Goal: Check status: Check status

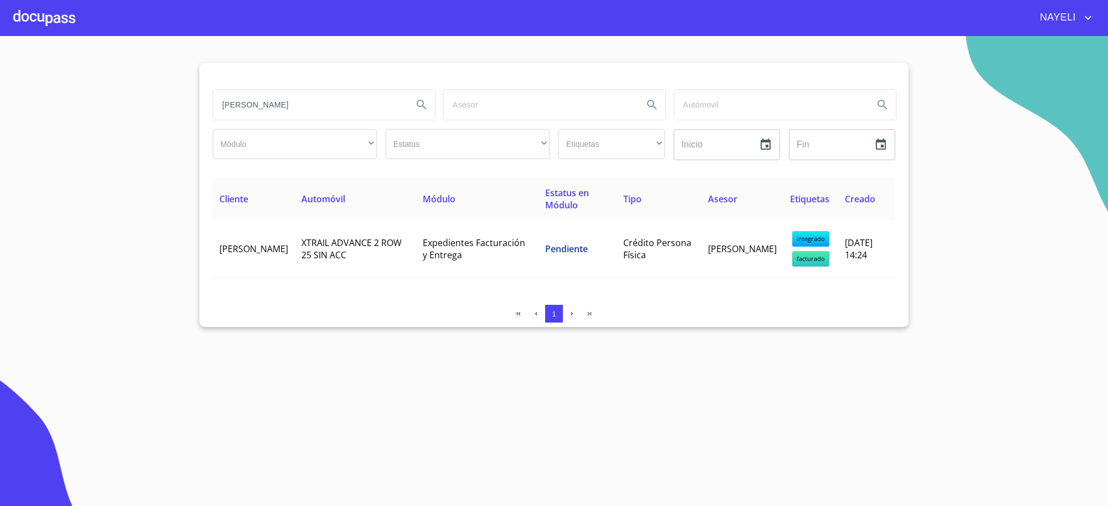
click at [300, 109] on input "sergio rodrigo" at bounding box center [308, 105] width 191 height 30
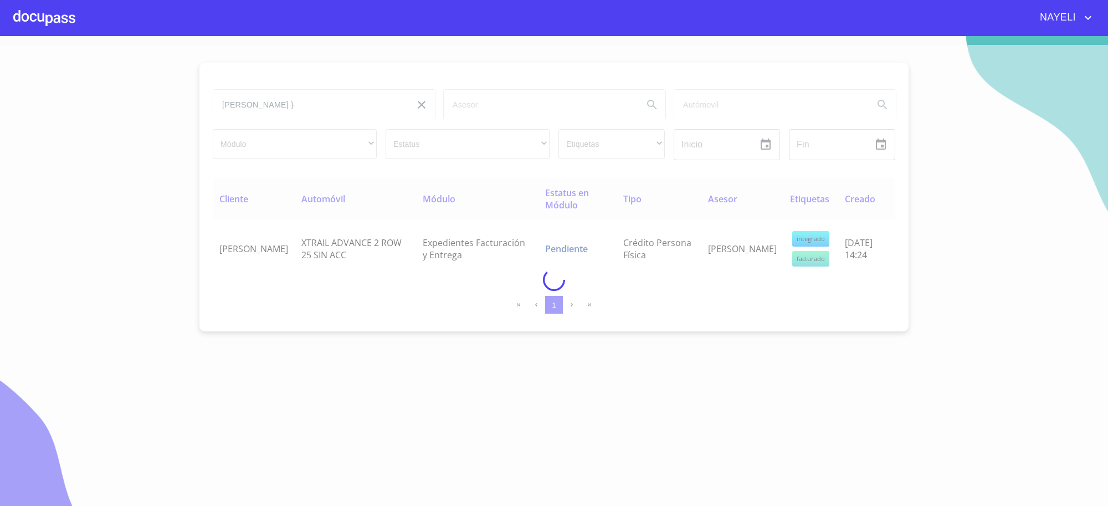
type input "RAQUEL"
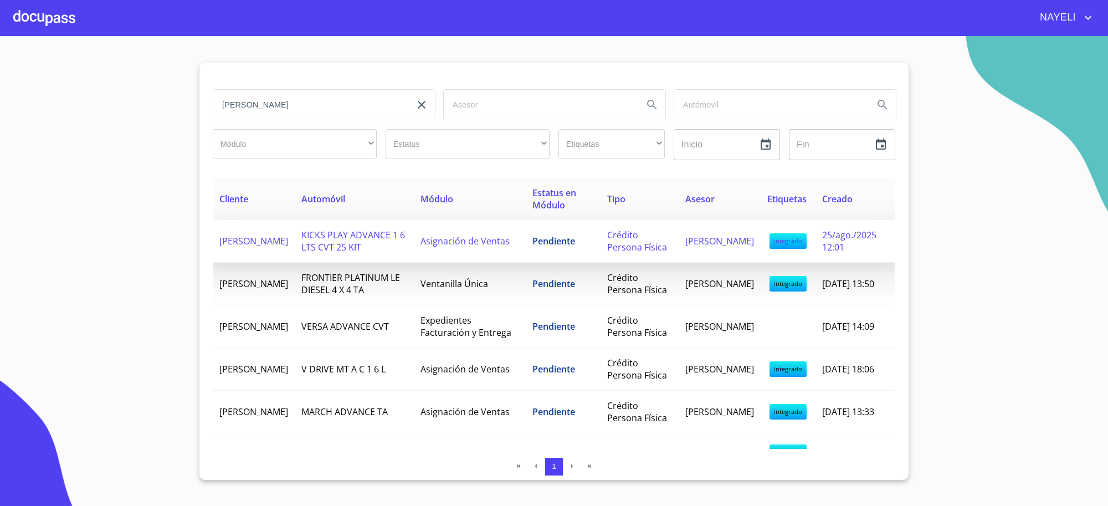
click at [518, 255] on td "Asignación de Ventas" at bounding box center [470, 241] width 112 height 43
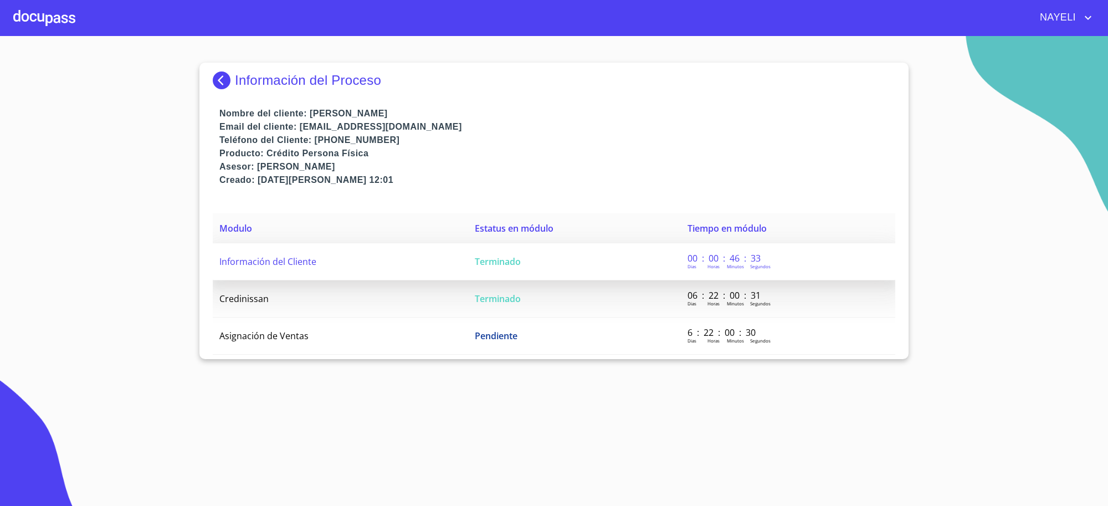
click at [461, 243] on td "Información del Cliente" at bounding box center [340, 261] width 255 height 37
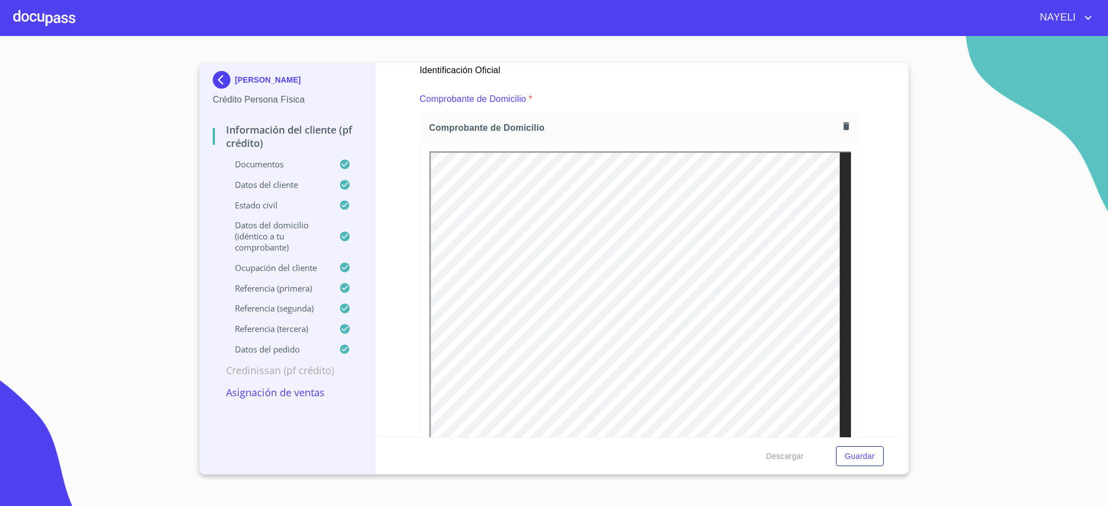
scroll to position [600, 0]
click at [207, 69] on div "RAQUEL VERONICA MEJIA JURADO Crédito Persona Física Información del cliente (PF…" at bounding box center [287, 269] width 176 height 412
click at [215, 84] on img at bounding box center [224, 80] width 22 height 18
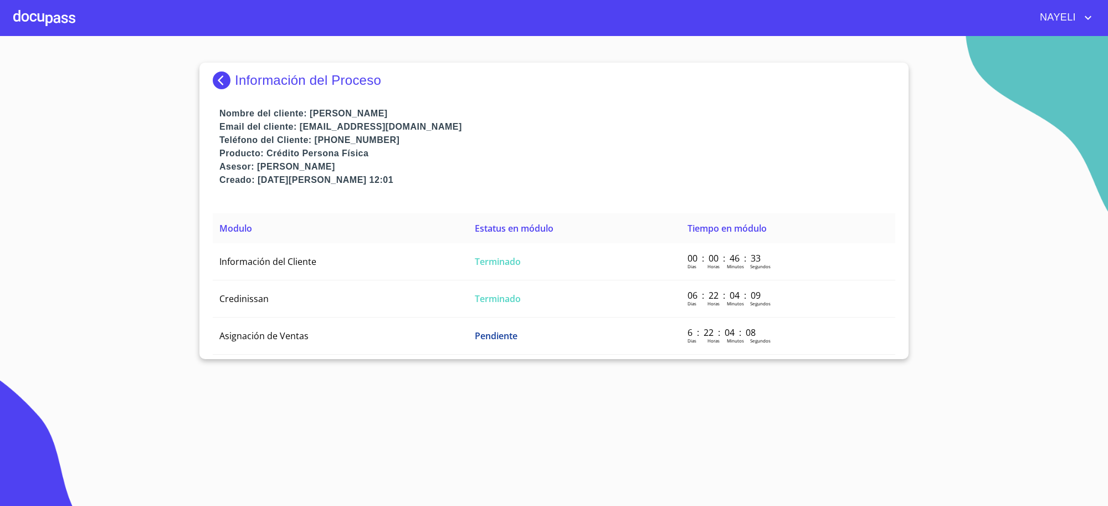
click at [269, 84] on p "Información del Proceso" at bounding box center [308, 81] width 146 height 16
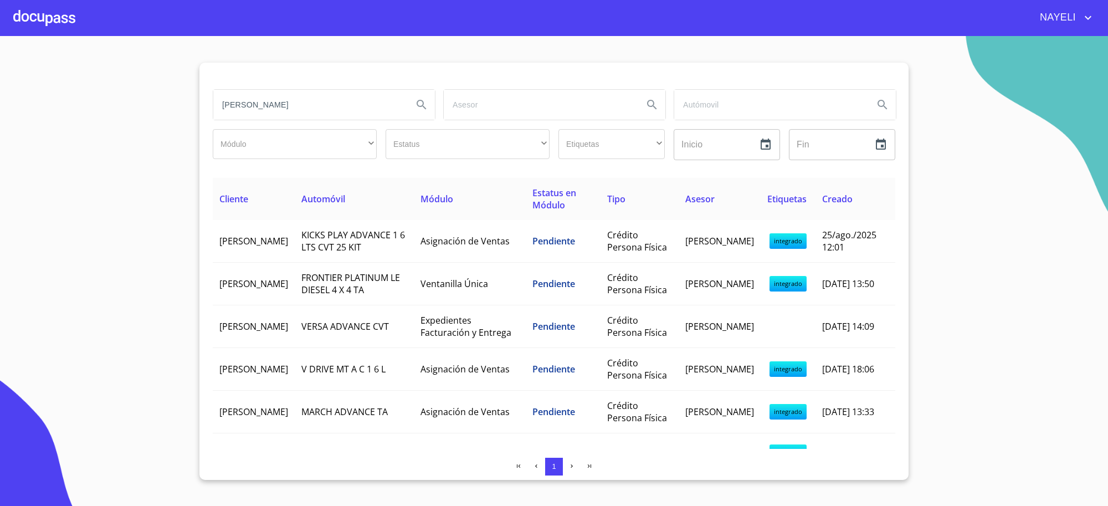
click at [295, 111] on input "RAQUEL" at bounding box center [308, 105] width 191 height 30
click at [262, 98] on input "RAQUEL" at bounding box center [308, 105] width 191 height 30
type input "[PERSON_NAME]"
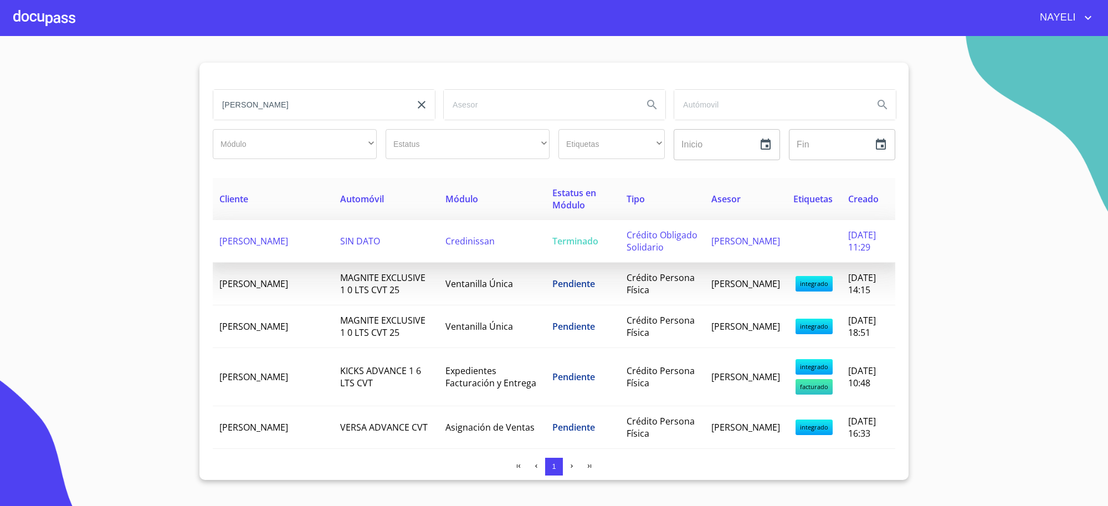
click at [489, 259] on td "Credinissan" at bounding box center [492, 241] width 107 height 43
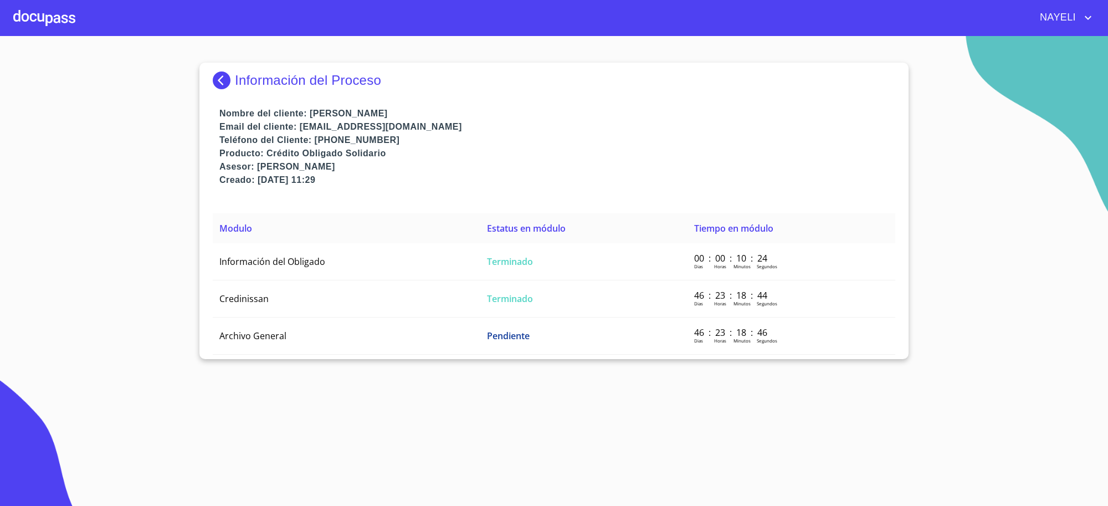
click at [224, 80] on img at bounding box center [224, 80] width 22 height 18
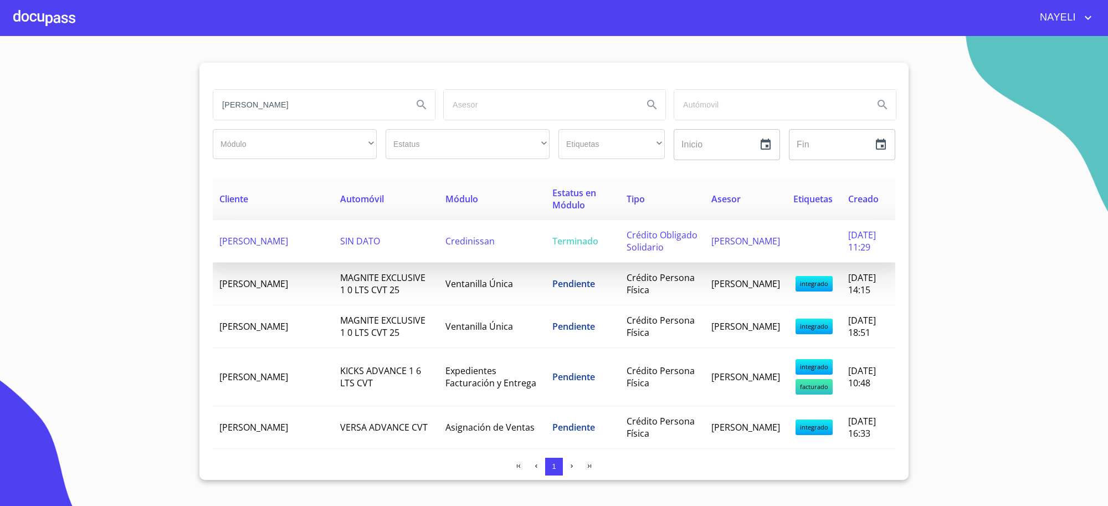
click at [570, 262] on td "Terminado" at bounding box center [583, 241] width 74 height 43
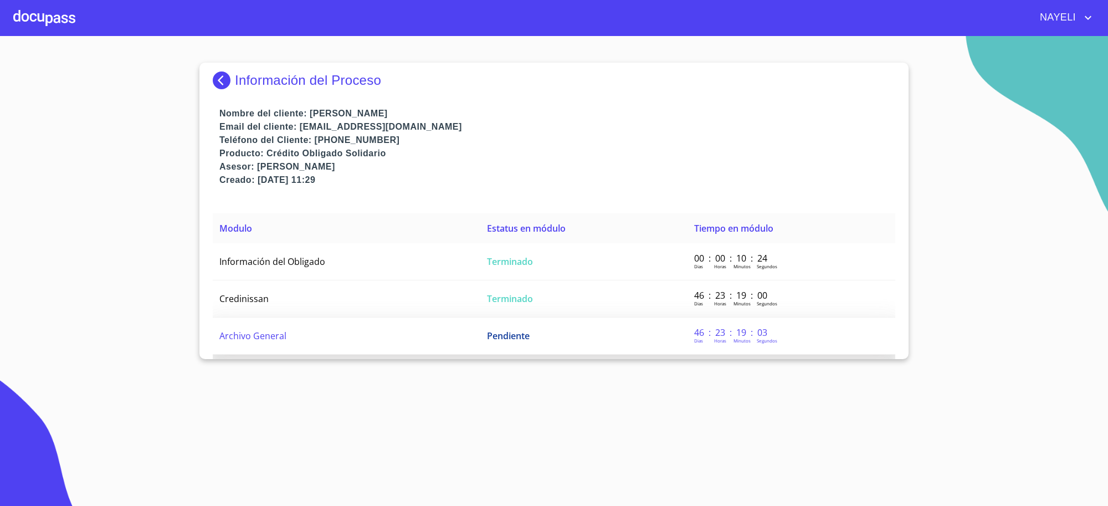
click at [447, 345] on td "Archivo General" at bounding box center [347, 335] width 268 height 37
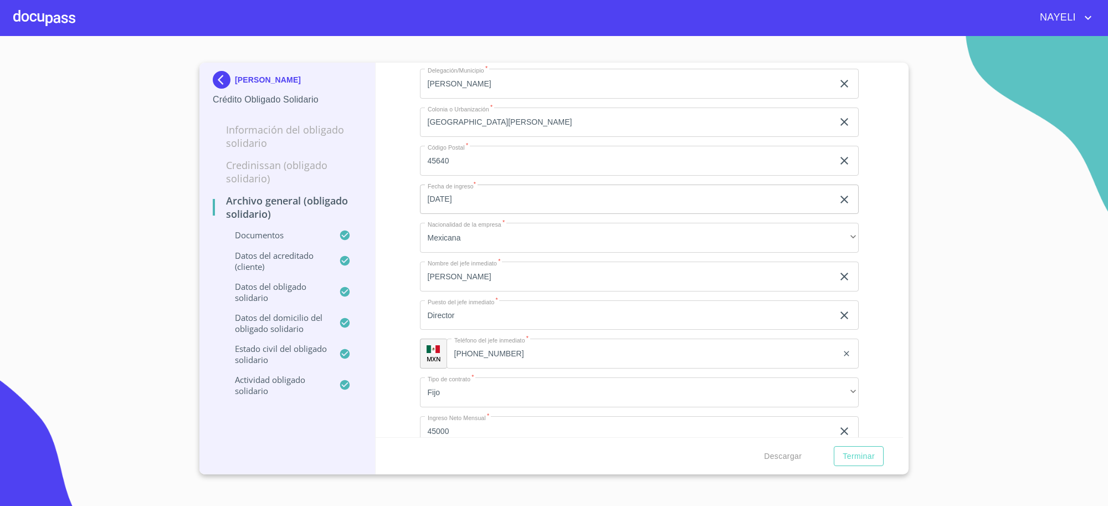
scroll to position [5137, 0]
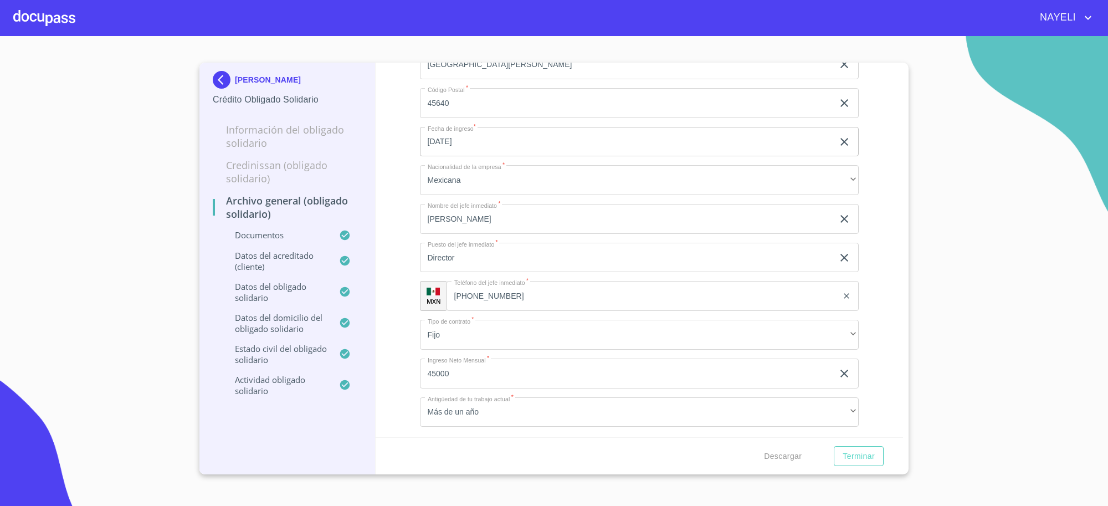
click at [222, 79] on img at bounding box center [224, 80] width 22 height 18
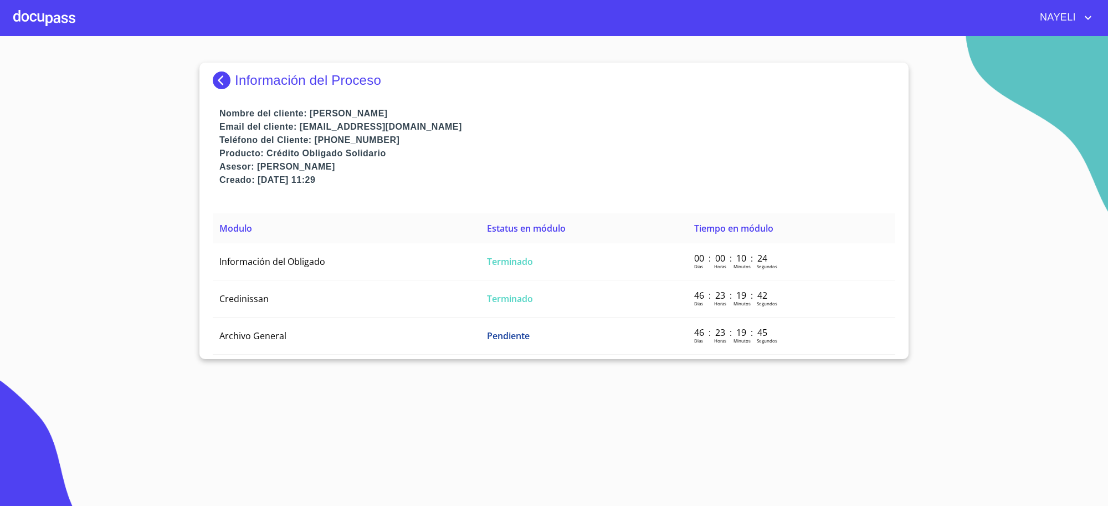
click at [229, 87] on img at bounding box center [224, 80] width 22 height 18
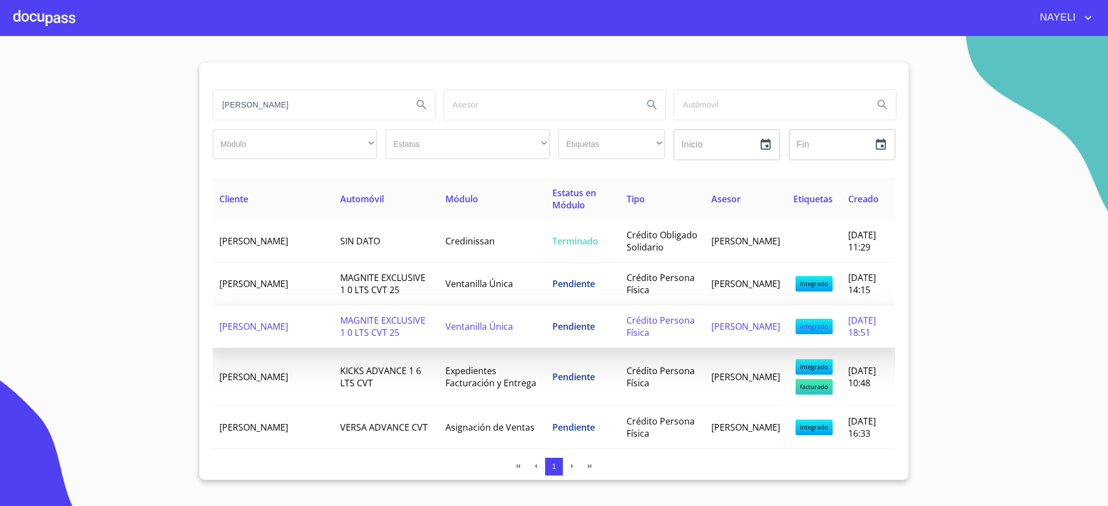
click at [455, 348] on td "Ventanilla Única" at bounding box center [492, 326] width 107 height 43
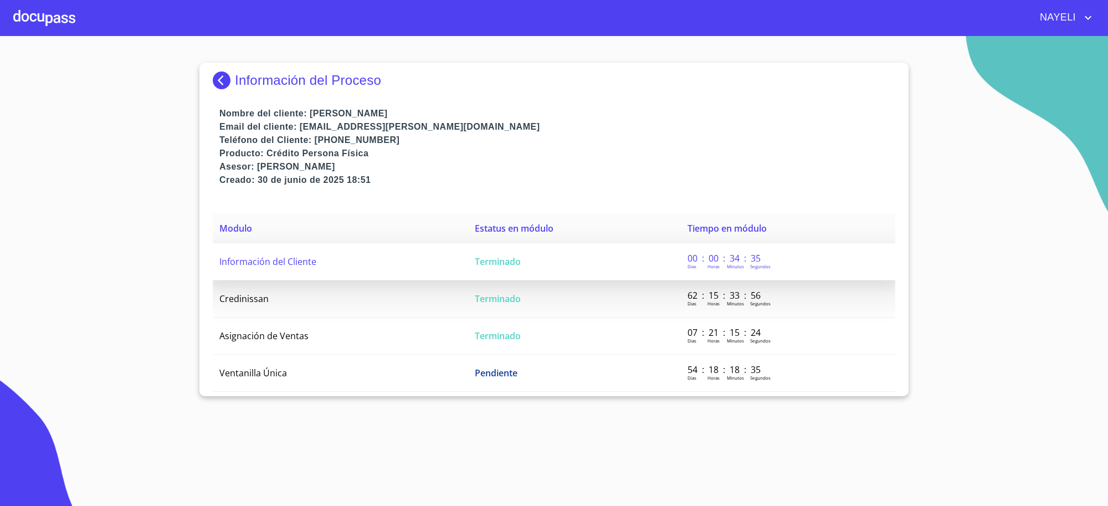
click at [608, 270] on td "Terminado" at bounding box center [574, 261] width 213 height 37
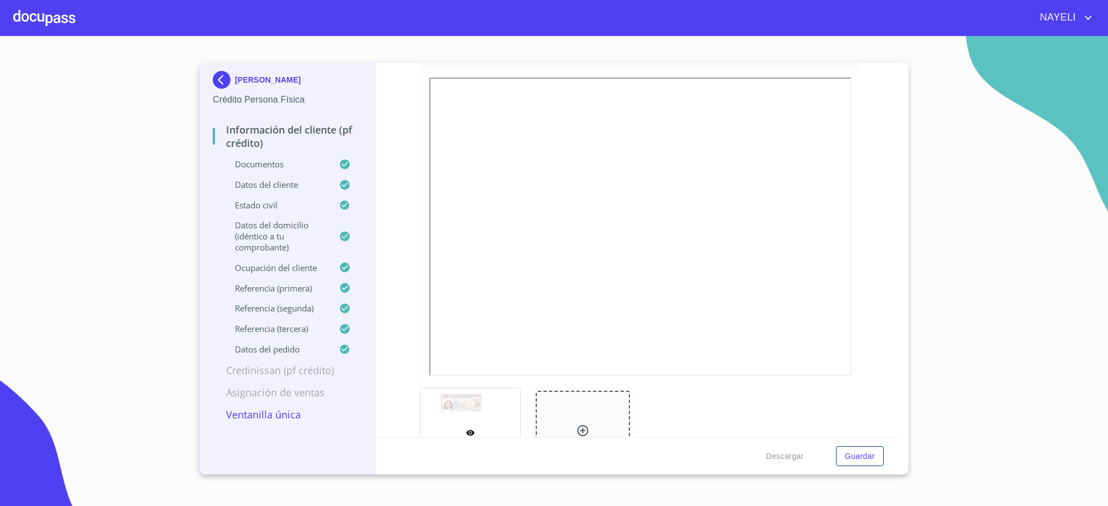
scroll to position [185, 0]
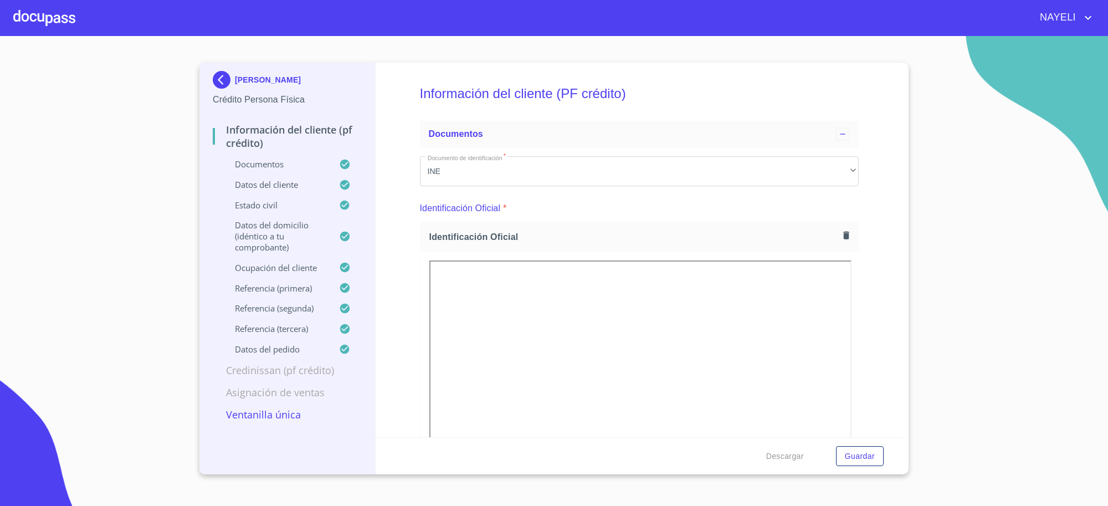
click at [243, 80] on p "[PERSON_NAME]" at bounding box center [268, 79] width 66 height 9
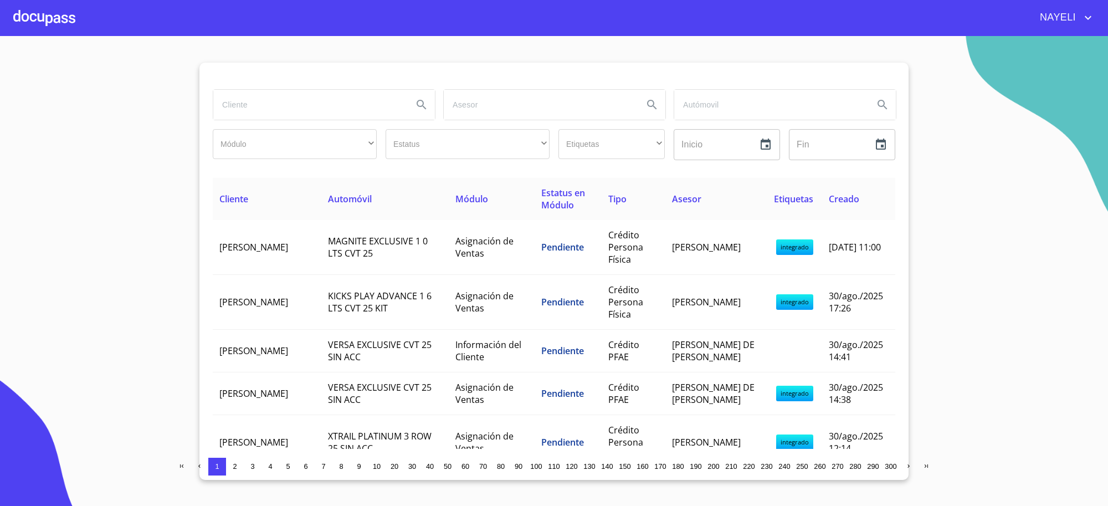
click at [277, 115] on input "search" at bounding box center [308, 105] width 191 height 30
click at [375, 101] on input "search" at bounding box center [308, 105] width 191 height 30
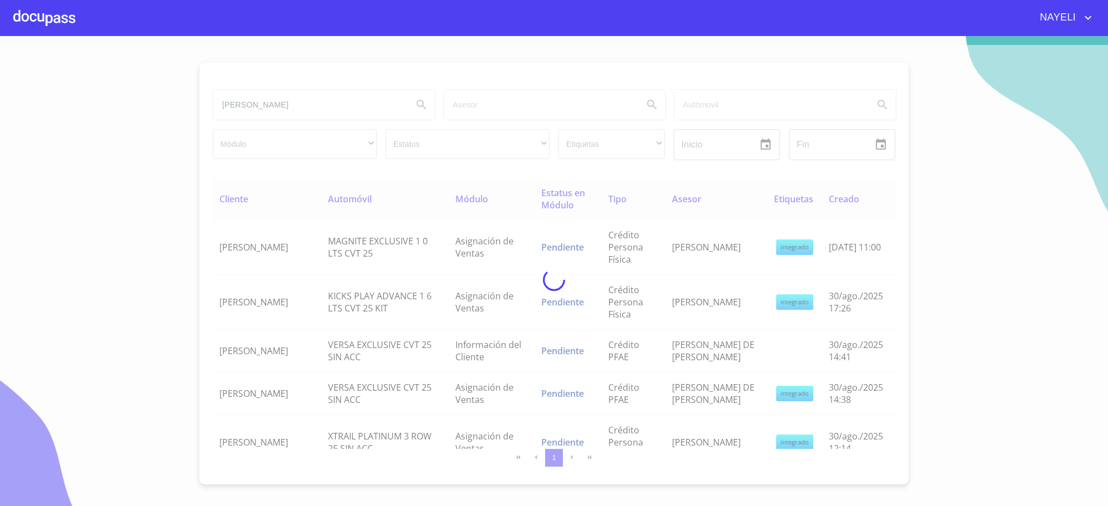
type input "xochitl aguirre"
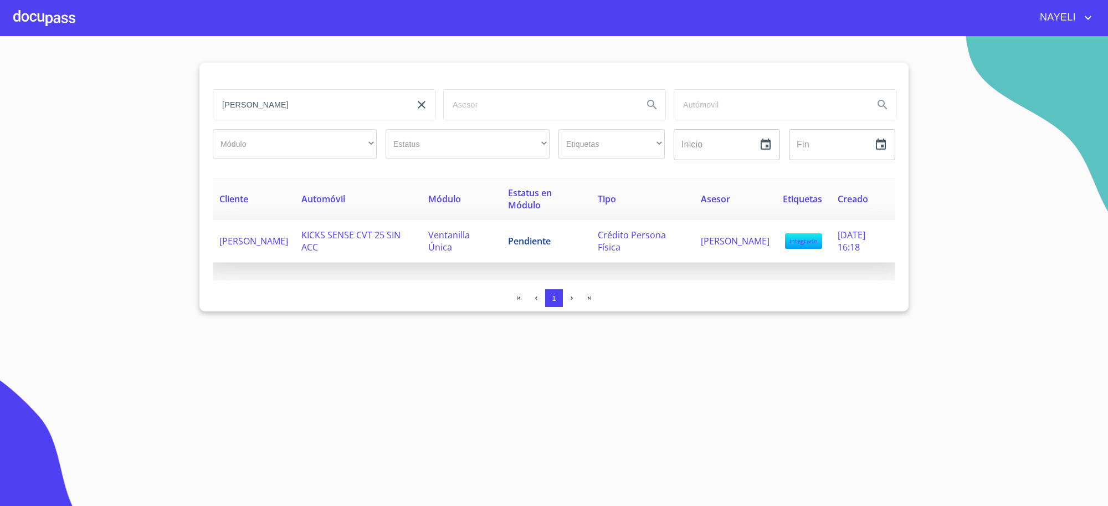
click at [575, 234] on td "Pendiente" at bounding box center [546, 241] width 90 height 43
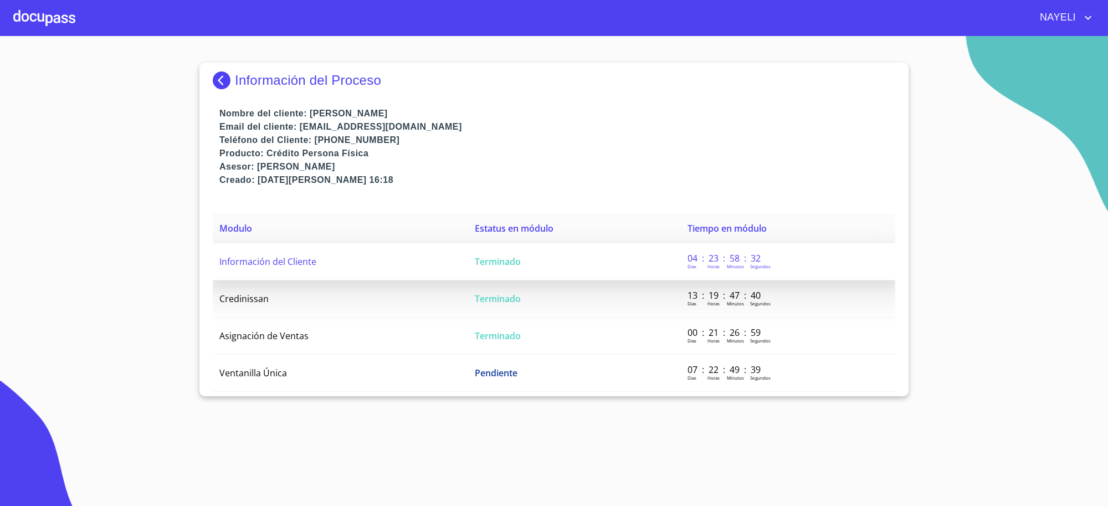
click at [516, 274] on td "Terminado" at bounding box center [574, 261] width 213 height 37
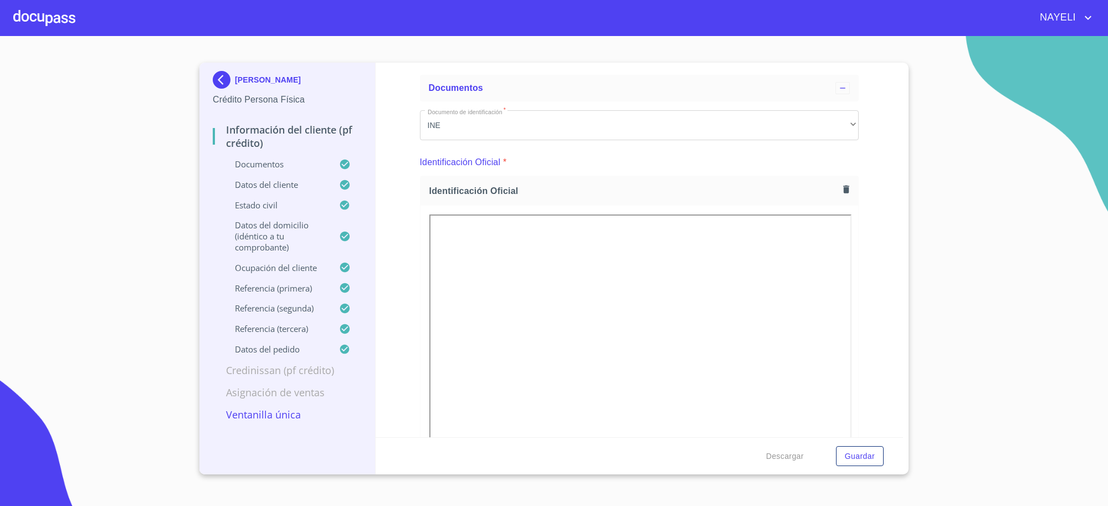
scroll to position [92, 0]
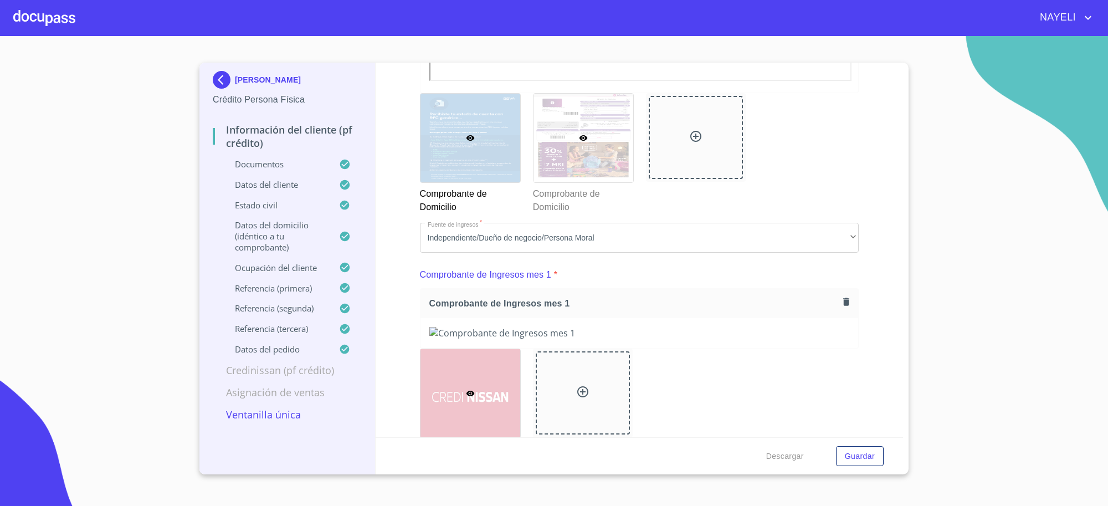
click at [547, 158] on div at bounding box center [584, 138] width 100 height 89
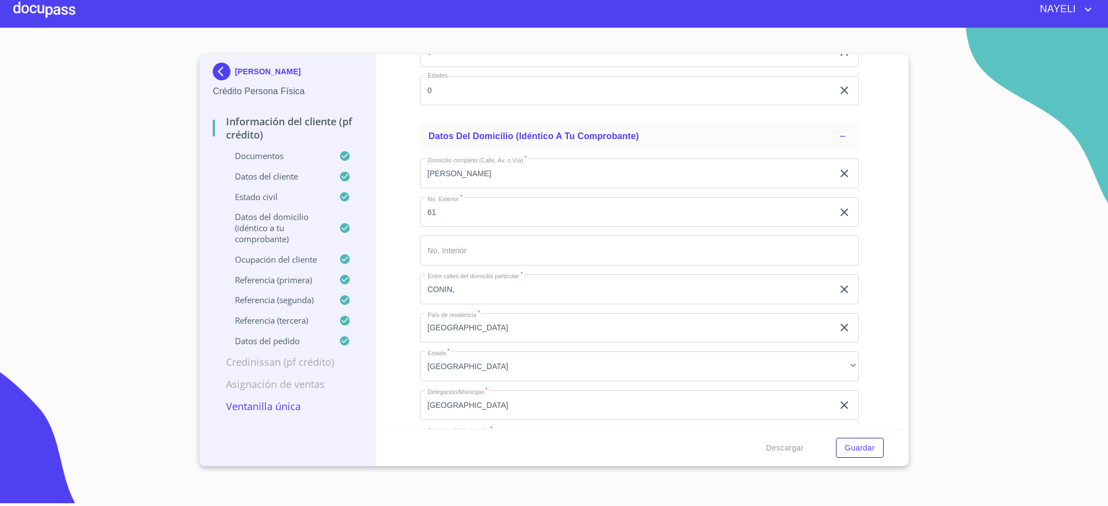
scroll to position [3763, 0]
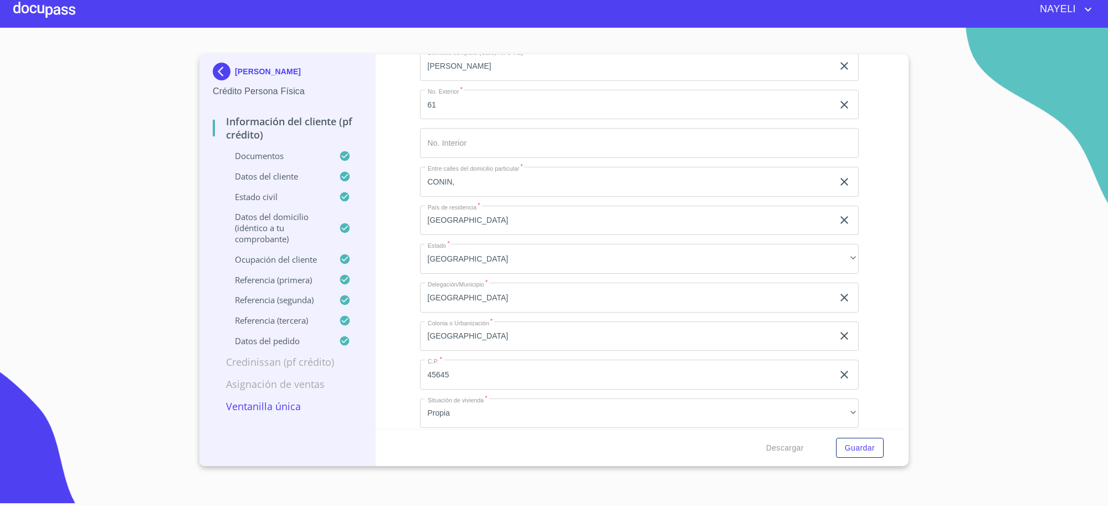
click at [216, 78] on img at bounding box center [224, 72] width 22 height 18
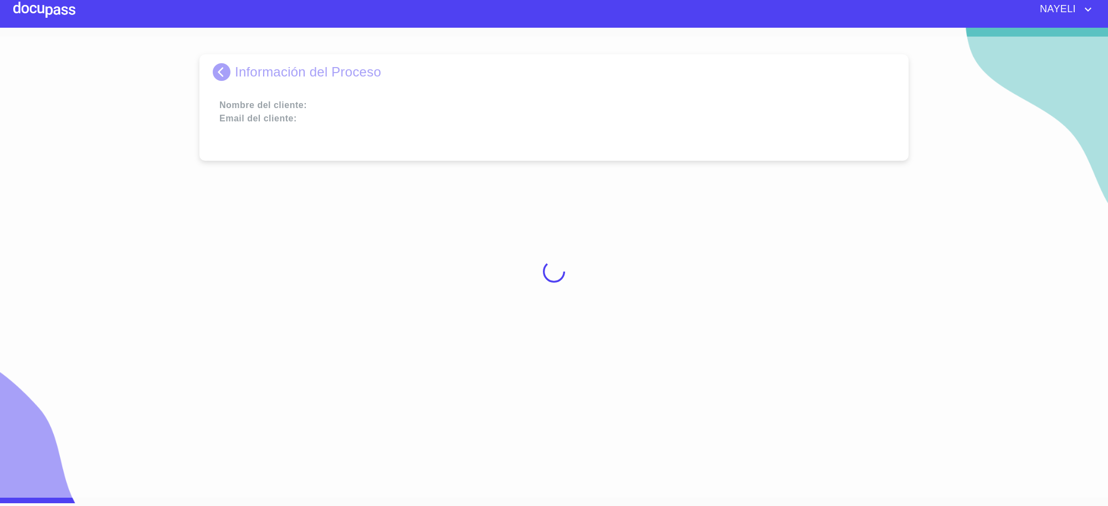
click at [216, 78] on div at bounding box center [554, 272] width 1108 height 470
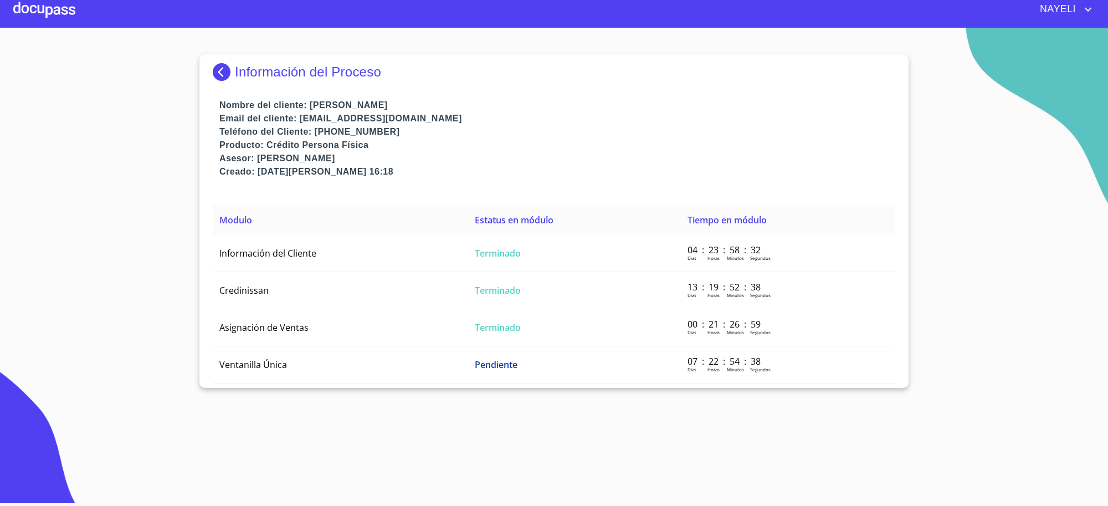
click at [217, 78] on img at bounding box center [224, 72] width 22 height 18
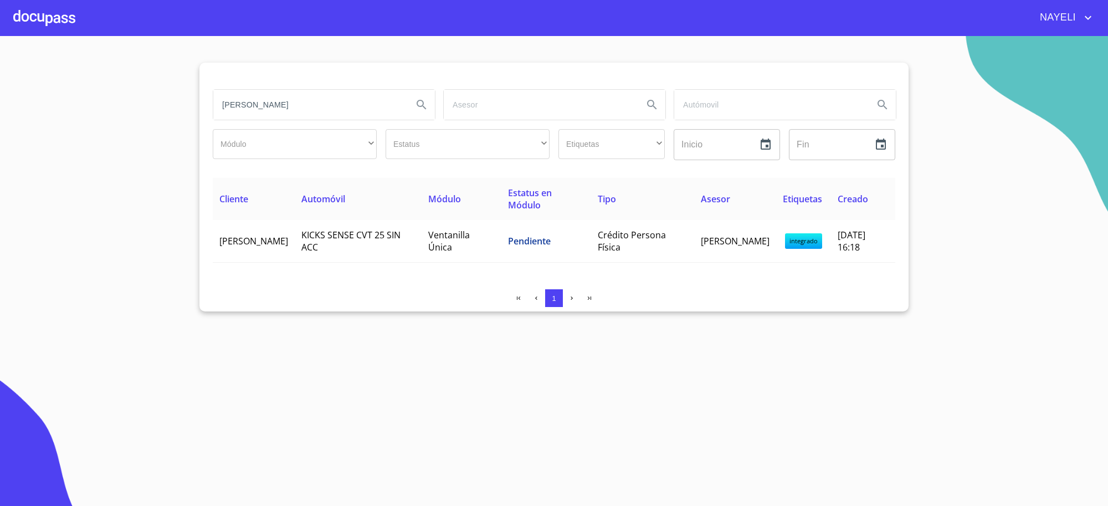
click at [354, 100] on input "xochitl aguirre" at bounding box center [308, 105] width 191 height 30
type input "semillas y agroproductos"
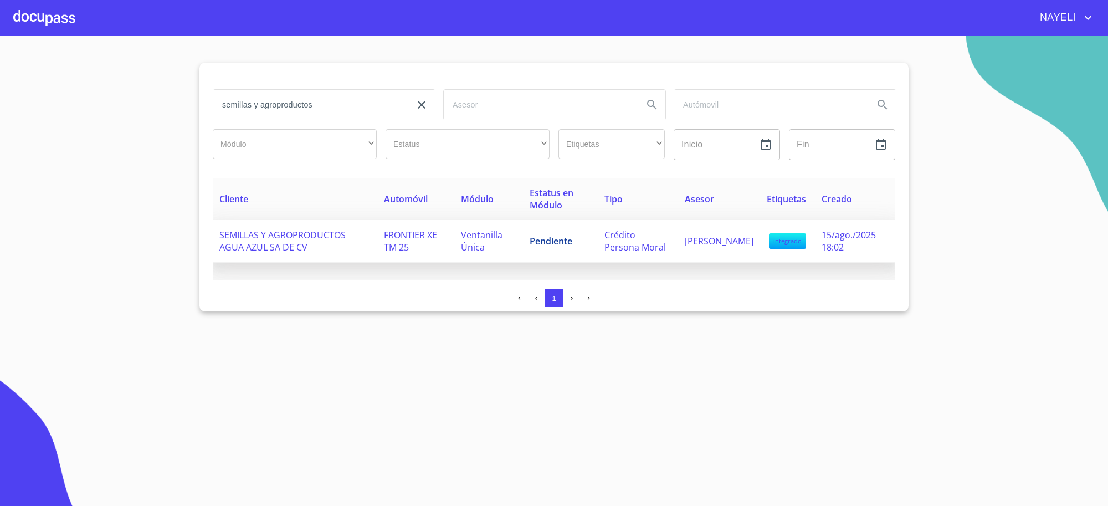
click at [544, 242] on span "Pendiente" at bounding box center [551, 241] width 43 height 12
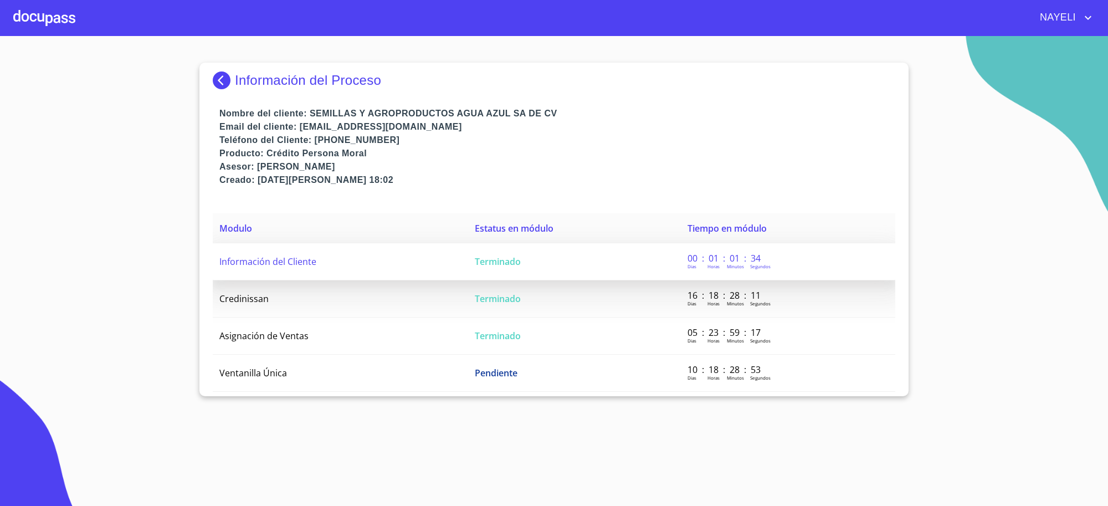
click at [593, 258] on td "Terminado" at bounding box center [574, 261] width 213 height 37
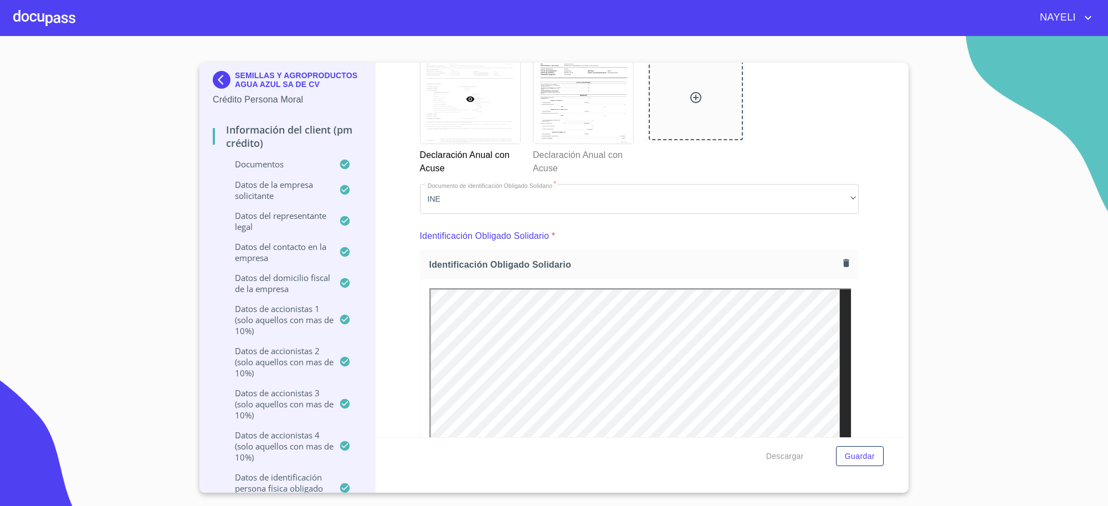
scroll to position [4048, 0]
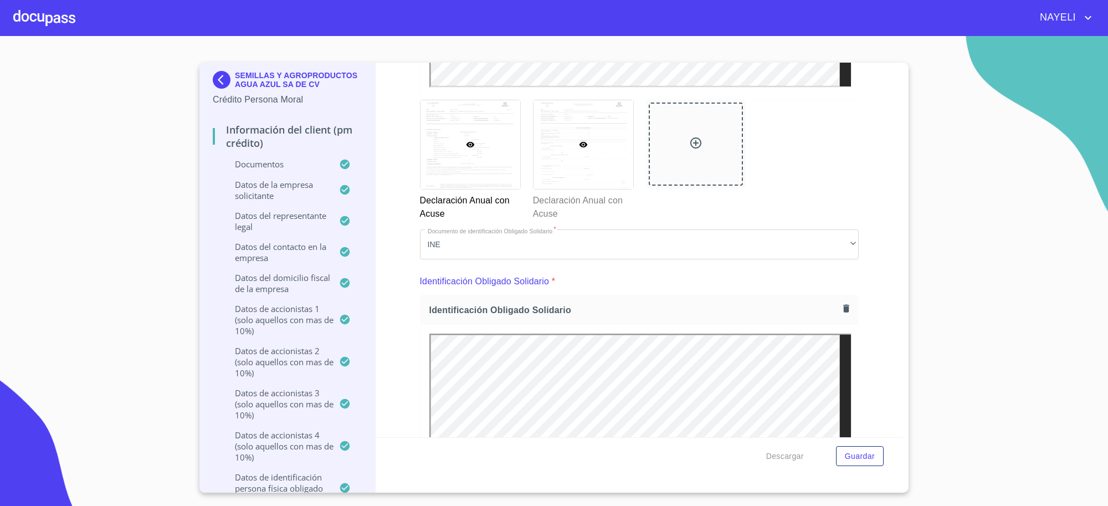
click at [612, 165] on div at bounding box center [584, 144] width 100 height 89
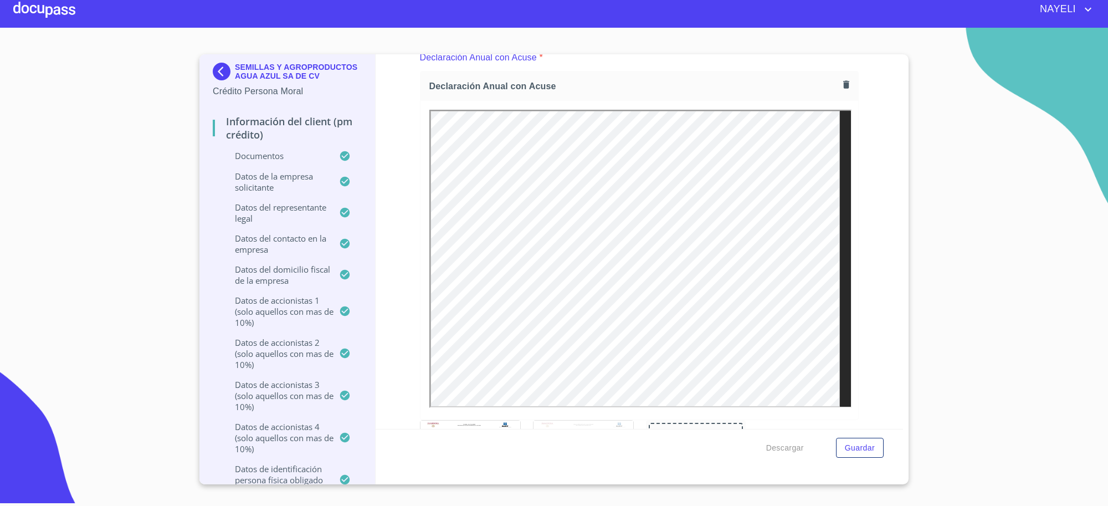
click at [887, 178] on div "Información del Client (PM crédito) Documentos Documento de identificación repr…" at bounding box center [640, 241] width 528 height 375
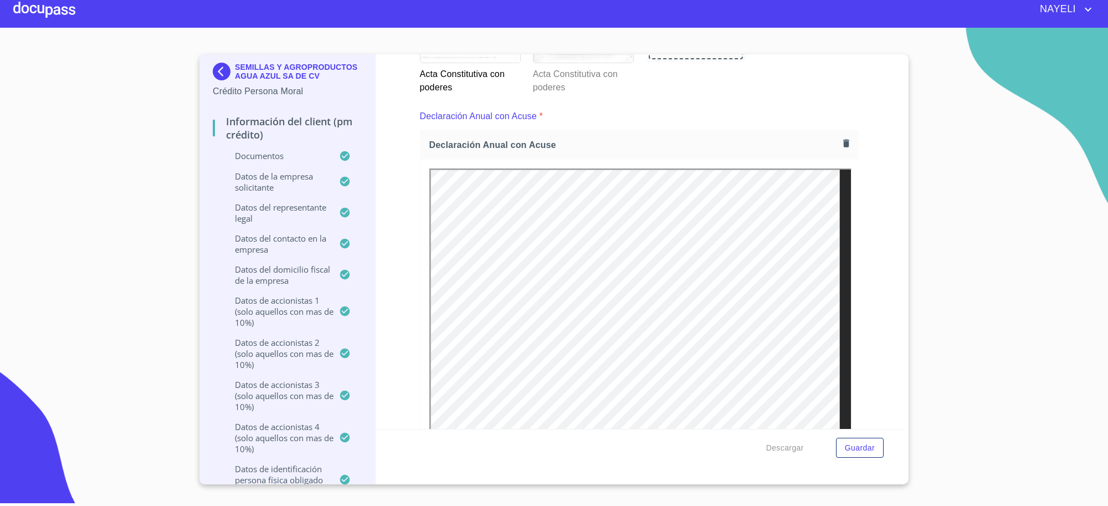
scroll to position [3581, 0]
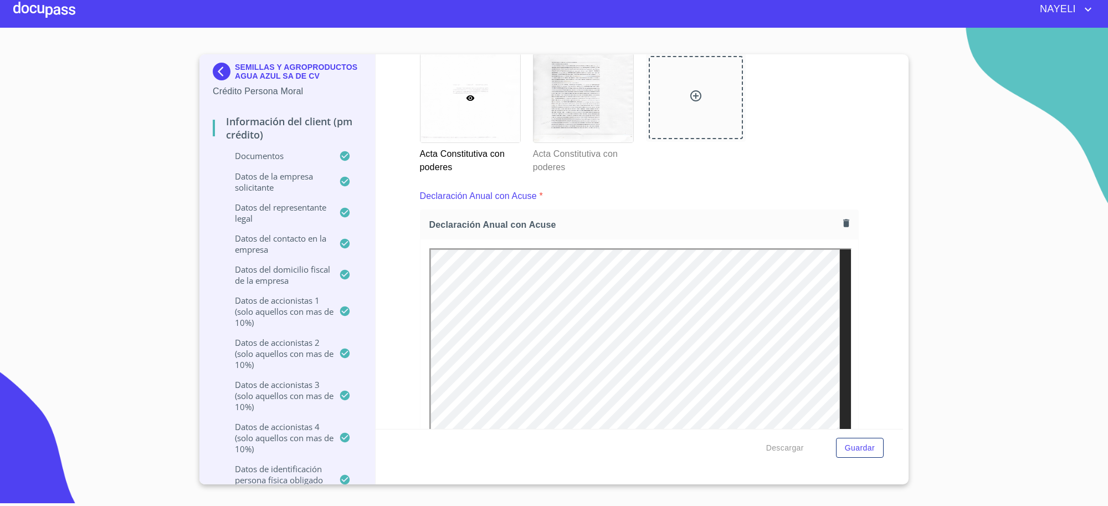
click at [256, 80] on p "SEMILLAS Y AGROPRODUCTOS AGUA AZUL SA DE CV" at bounding box center [298, 72] width 127 height 18
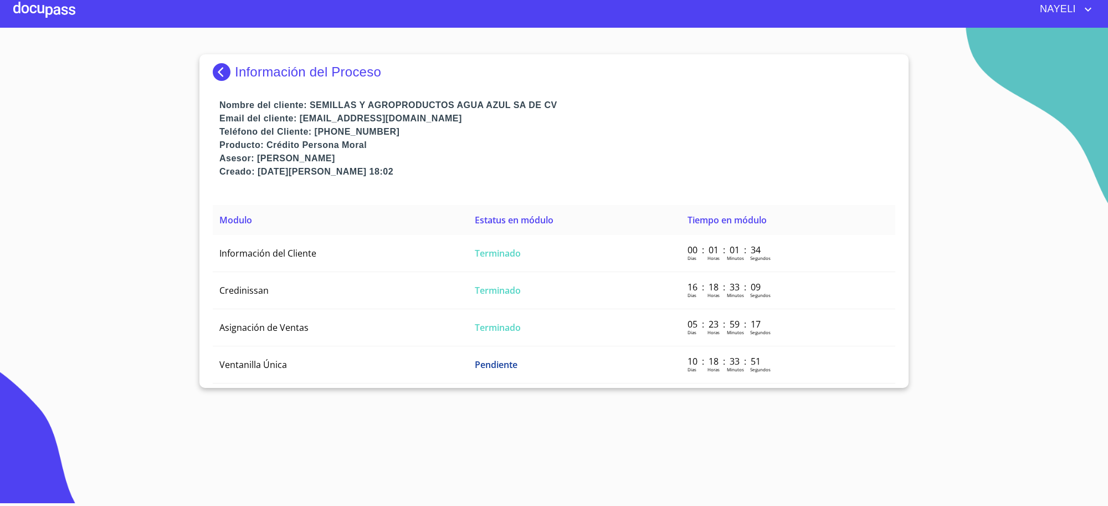
click at [237, 68] on p "Información del Proceso" at bounding box center [308, 72] width 146 height 16
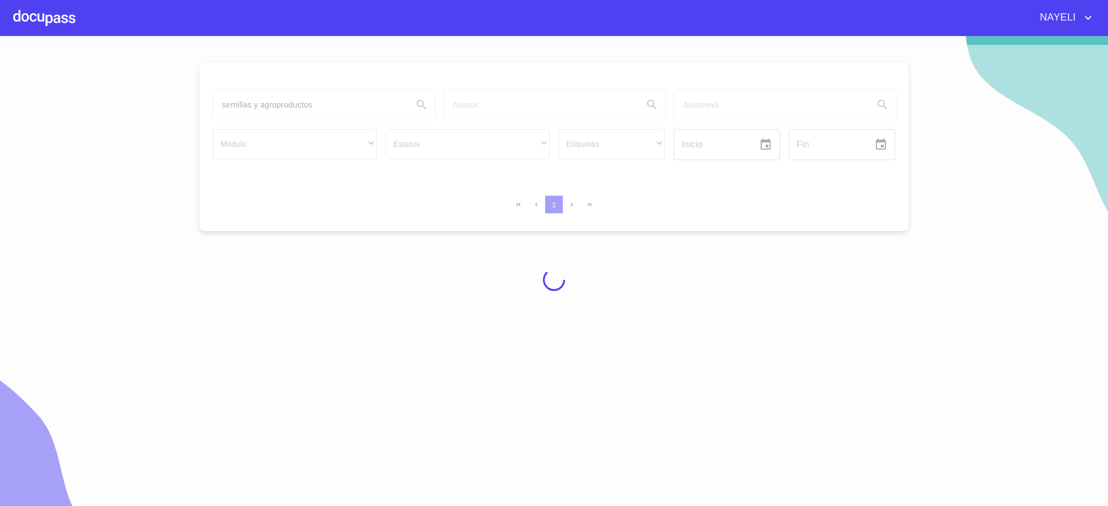
click at [315, 107] on div at bounding box center [554, 280] width 1108 height 470
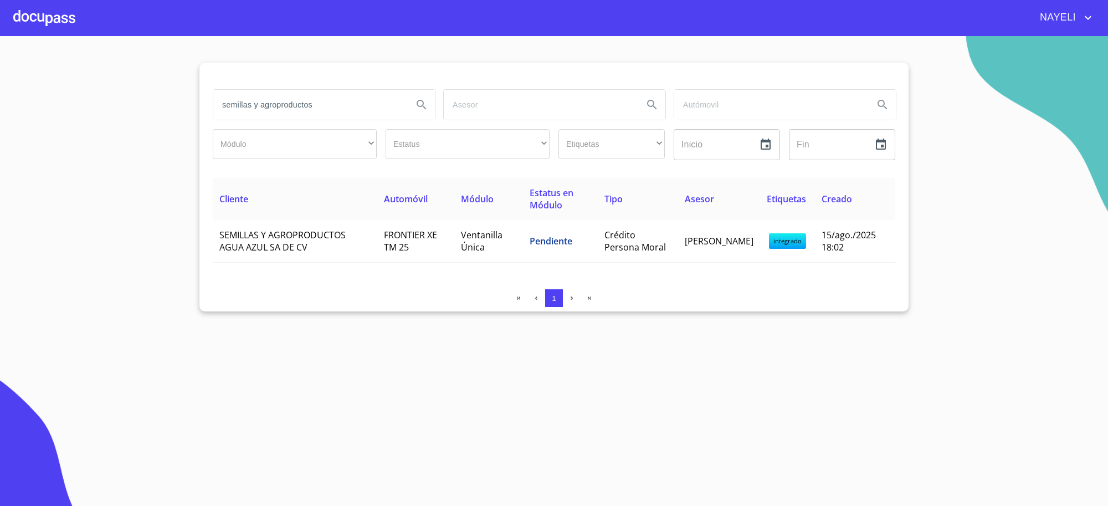
click at [315, 107] on input "semillas y agroproductos" at bounding box center [308, 105] width 191 height 30
type input "raquel"
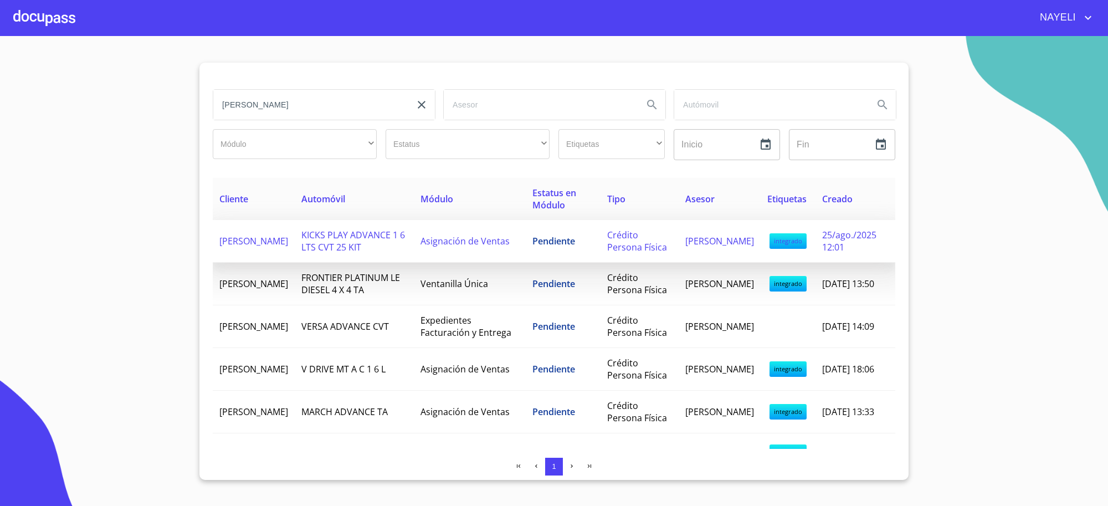
click at [530, 261] on td "Pendiente" at bounding box center [563, 241] width 75 height 43
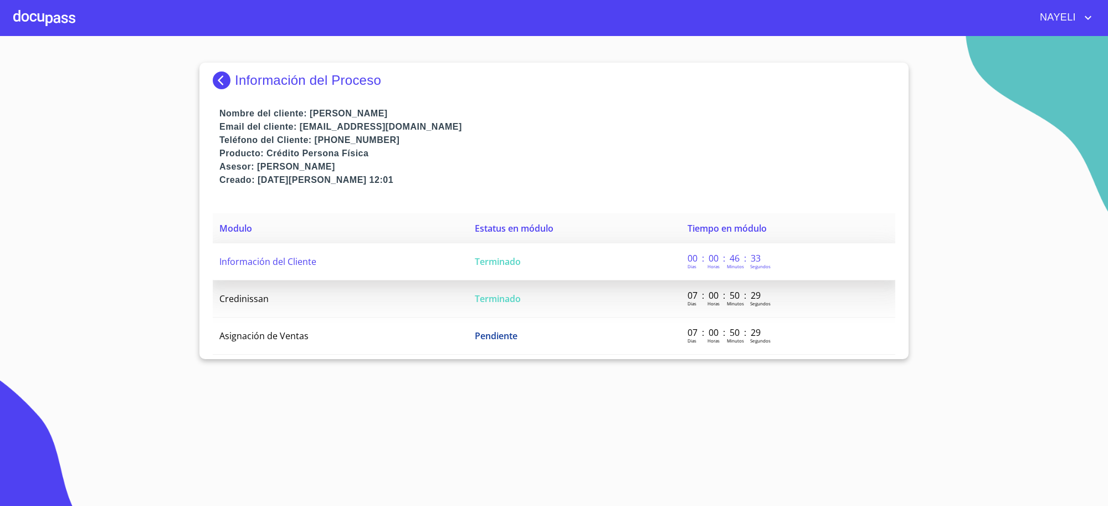
click at [531, 261] on td "Terminado" at bounding box center [574, 261] width 213 height 37
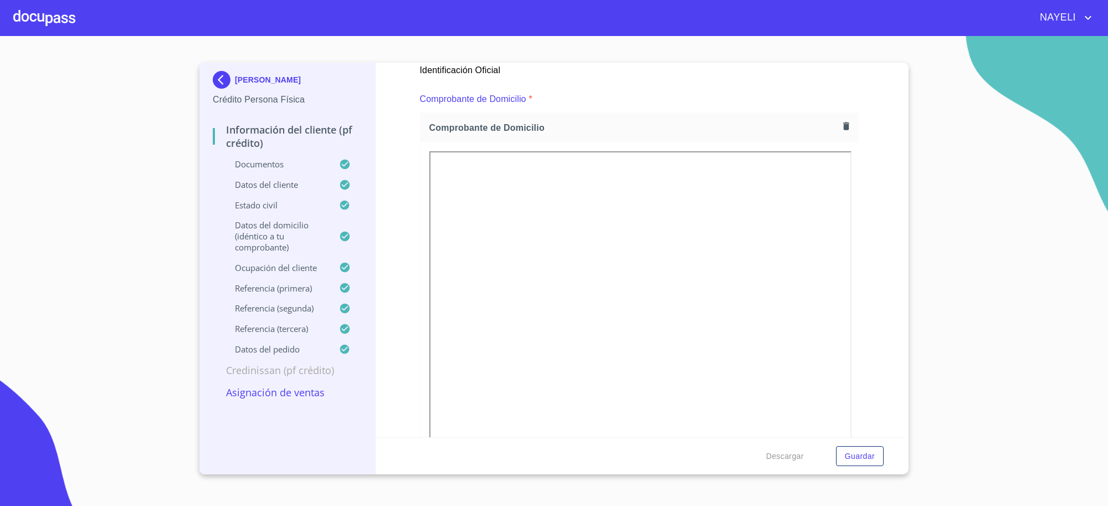
scroll to position [600, 0]
